Goal: Task Accomplishment & Management: Manage account settings

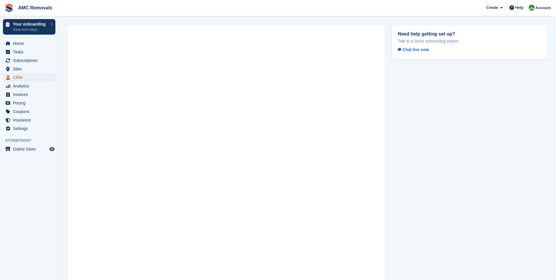
click at [18, 77] on span "CRM" at bounding box center [30, 77] width 35 height 8
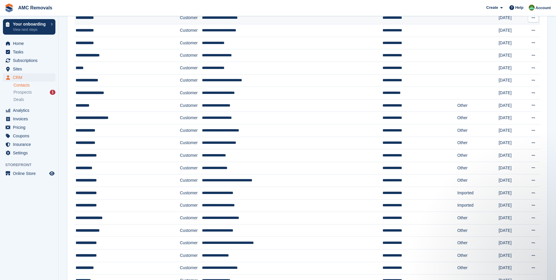
scroll to position [293, 0]
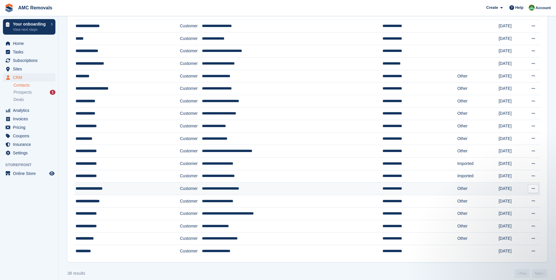
click at [195, 188] on td "Customer" at bounding box center [191, 188] width 22 height 13
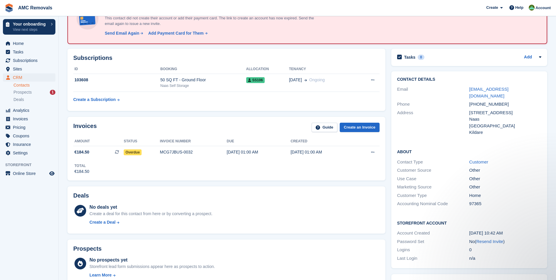
scroll to position [0, 0]
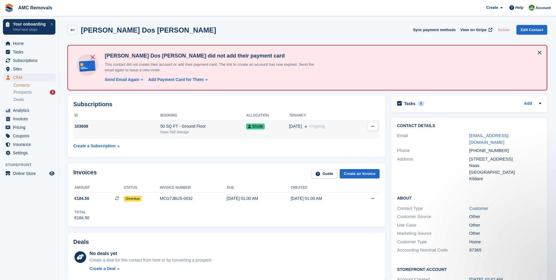
click at [109, 130] on td "103608" at bounding box center [116, 129] width 87 height 18
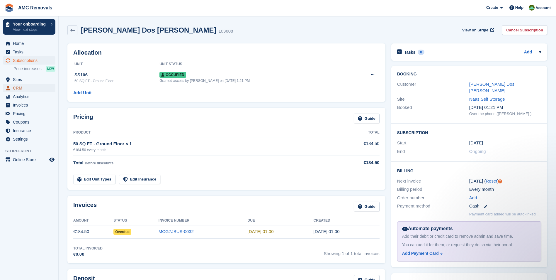
click at [15, 88] on span "CRM" at bounding box center [30, 88] width 35 height 8
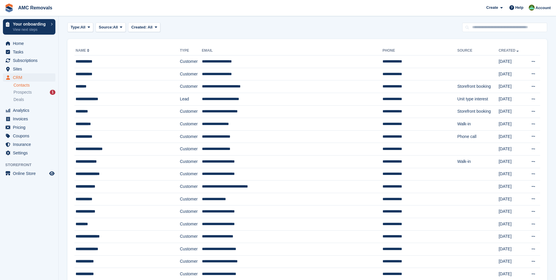
scroll to position [29, 0]
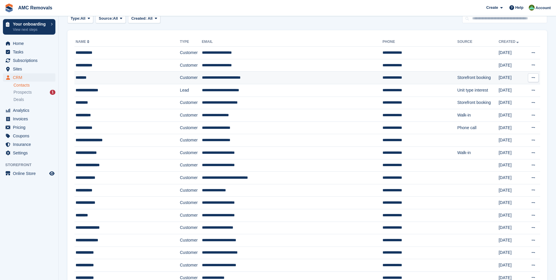
click at [222, 79] on td "**********" at bounding box center [292, 78] width 181 height 13
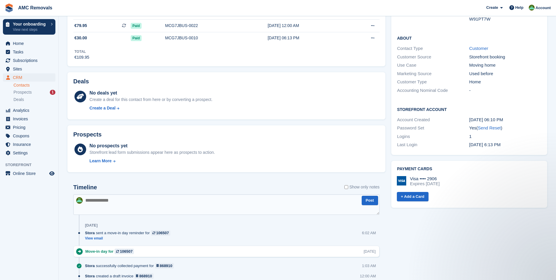
scroll to position [88, 0]
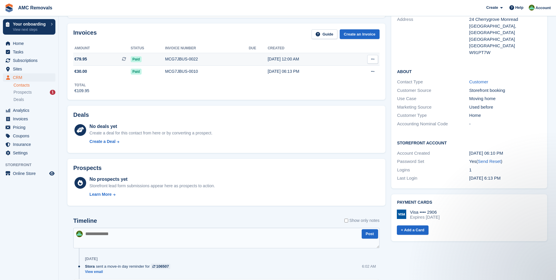
click at [95, 58] on span "€79.95 This is a recurring subscription invoice." at bounding box center [101, 59] width 57 height 6
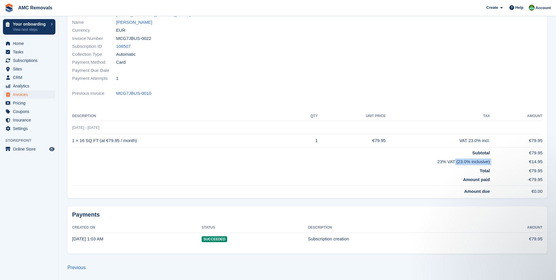
drag, startPoint x: 436, startPoint y: 163, endPoint x: 495, endPoint y: 163, distance: 59.8
click at [495, 163] on tr "23% VAT (23.0% inclusive) €14.95" at bounding box center [307, 160] width 470 height 9
drag, startPoint x: 495, startPoint y: 163, endPoint x: 387, endPoint y: 174, distance: 108.7
click at [387, 174] on td "Amount paid" at bounding box center [281, 179] width 418 height 11
